Goal: Find specific page/section: Find specific page/section

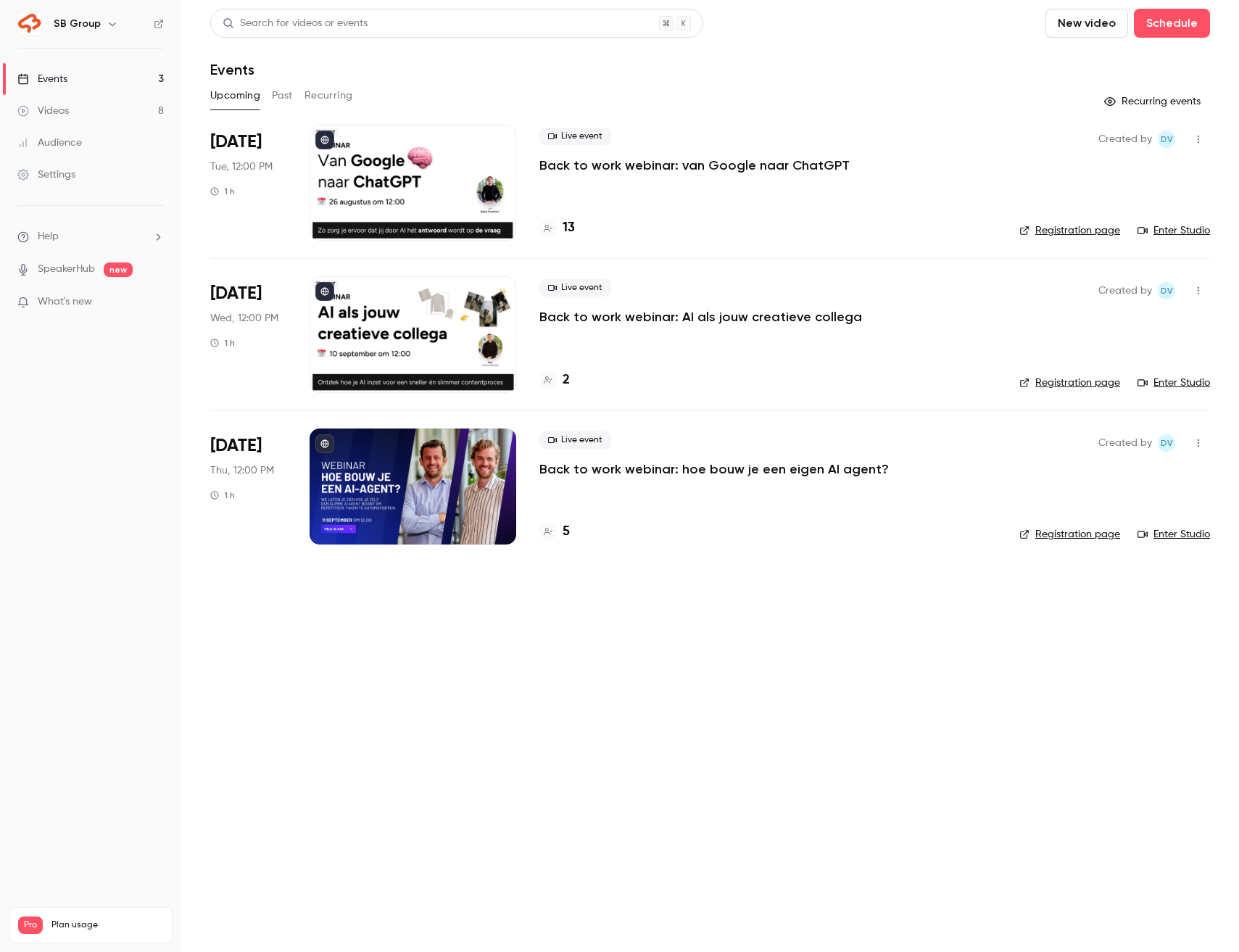
click at [1075, 379] on link "Registration page" at bounding box center [1069, 382] width 101 height 15
click at [1061, 228] on link "Registration page" at bounding box center [1069, 230] width 101 height 15
click at [713, 527] on div "5" at bounding box center [768, 531] width 457 height 19
